Goal: Navigation & Orientation: Find specific page/section

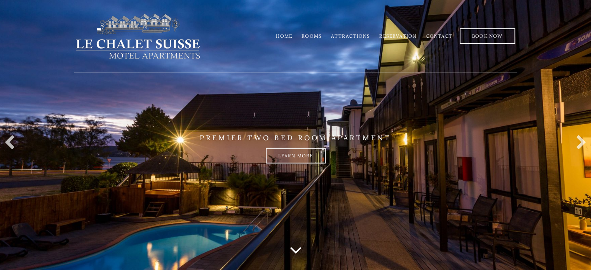
drag, startPoint x: 312, startPoint y: 34, endPoint x: 317, endPoint y: 32, distance: 5.1
click at [312, 35] on link "Rooms" at bounding box center [312, 36] width 20 height 6
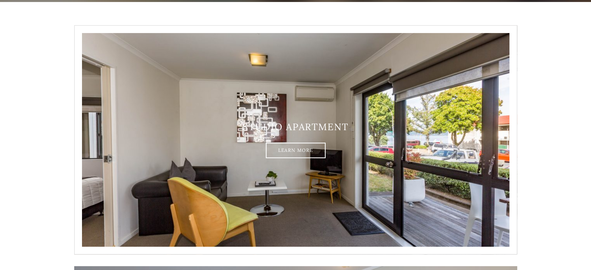
scroll to position [155, 0]
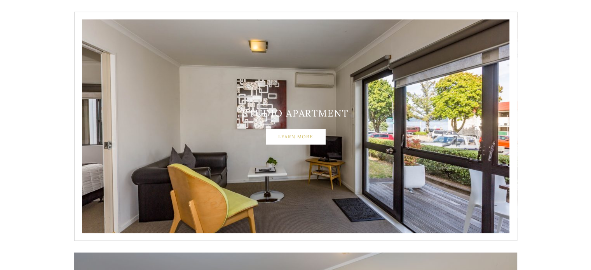
click at [303, 134] on link "Learn More" at bounding box center [296, 137] width 60 height 16
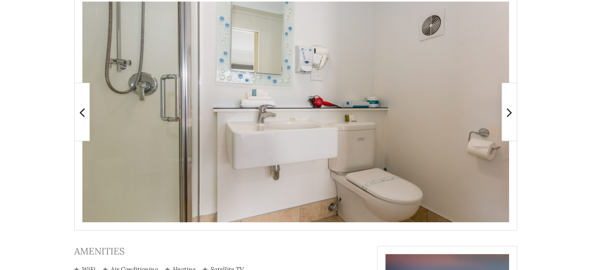
scroll to position [175, 0]
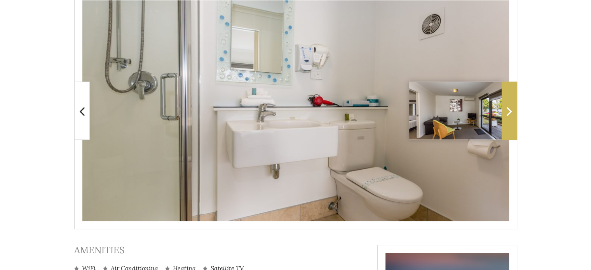
click at [510, 114] on icon at bounding box center [509, 111] width 5 height 16
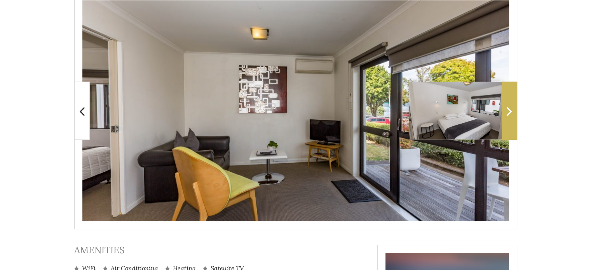
click at [510, 114] on icon at bounding box center [509, 111] width 5 height 16
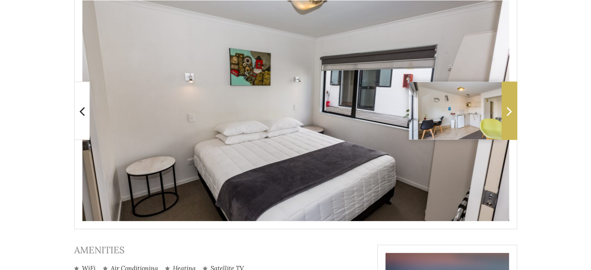
click at [510, 114] on icon at bounding box center [509, 111] width 5 height 16
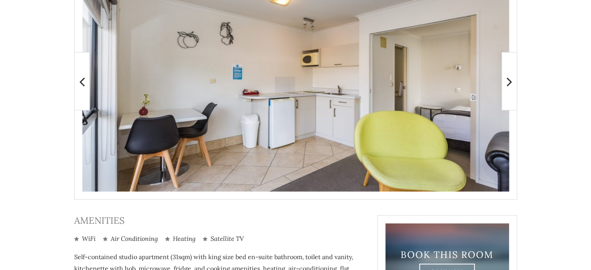
scroll to position [347, 0]
